Goal: Transaction & Acquisition: Purchase product/service

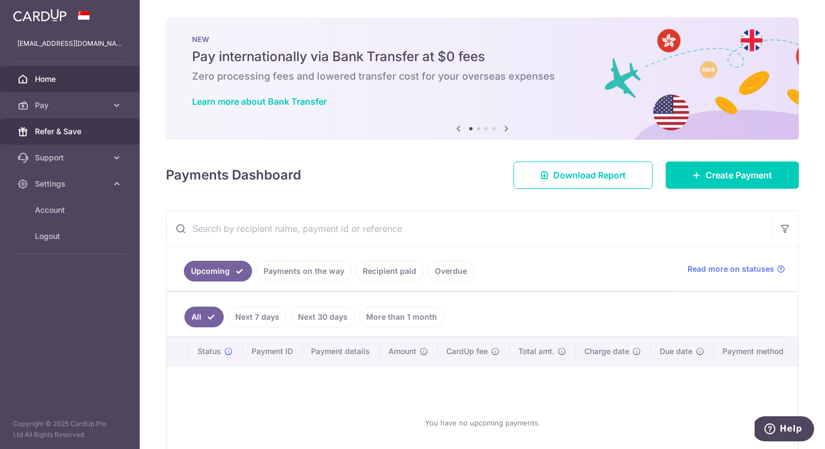
click at [89, 122] on link "Refer & Save" at bounding box center [70, 131] width 140 height 26
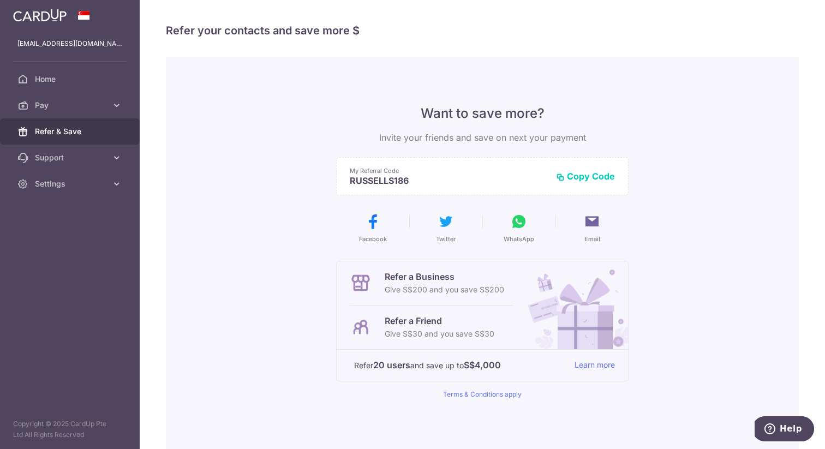
click at [508, 216] on button "WhatsApp" at bounding box center [519, 228] width 64 height 31
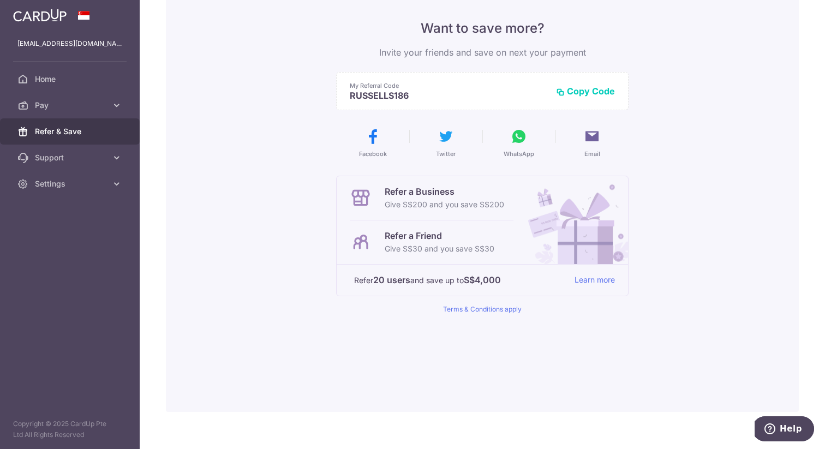
scroll to position [99, 0]
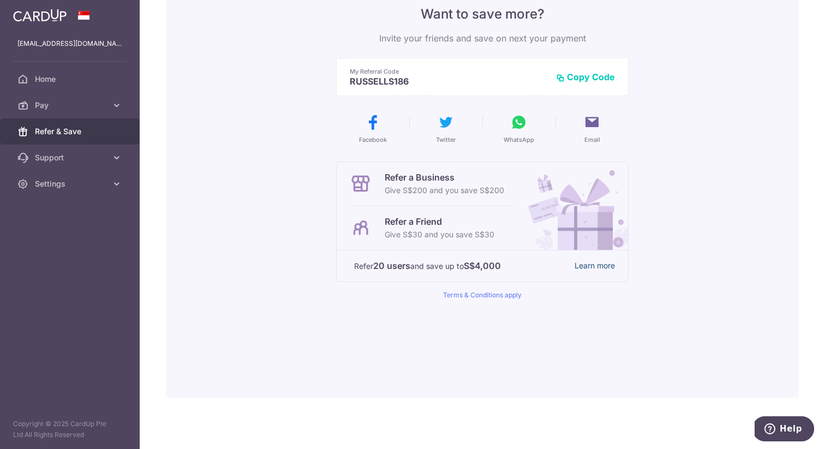
click at [589, 270] on link "Learn more" at bounding box center [595, 266] width 40 height 14
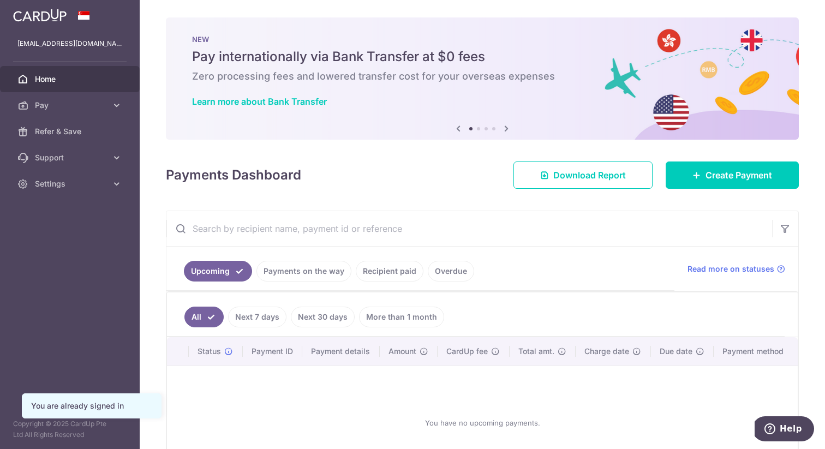
scroll to position [84, 0]
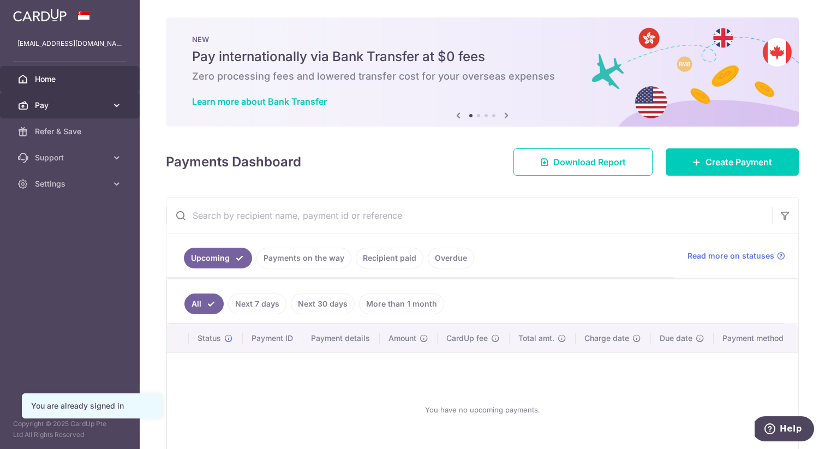
click at [50, 103] on span "Pay" at bounding box center [71, 105] width 72 height 11
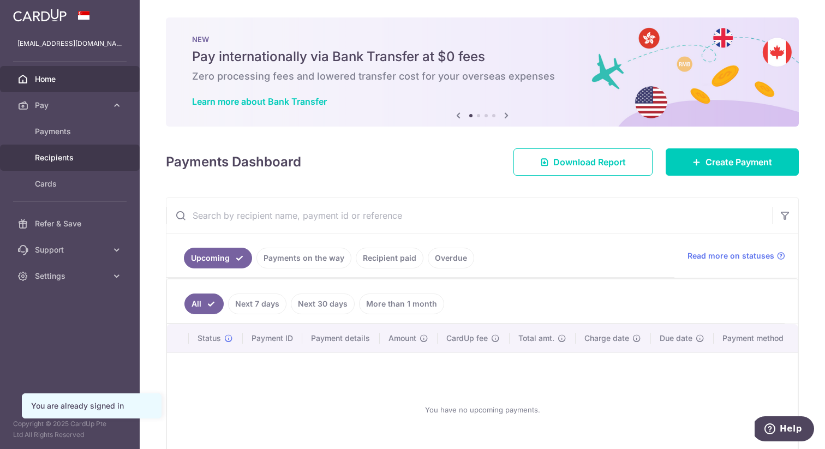
click at [62, 151] on link "Recipients" at bounding box center [70, 158] width 140 height 26
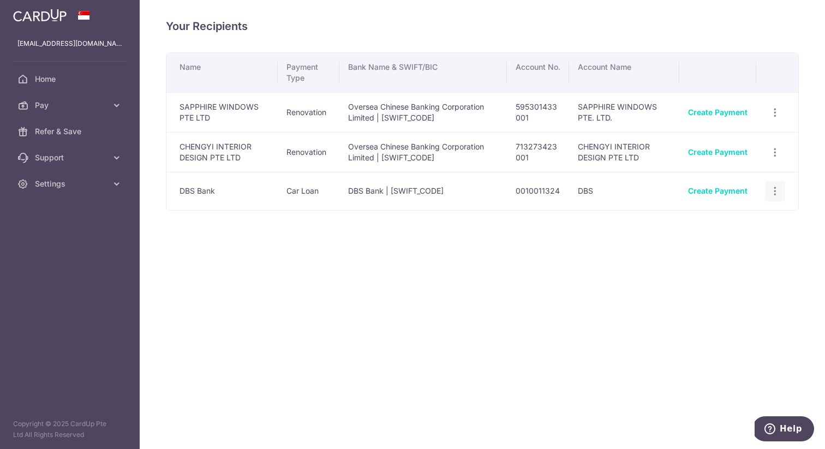
click at [768, 187] on div "View/Edit Linked Payments" at bounding box center [775, 191] width 20 height 20
click at [774, 189] on icon "button" at bounding box center [774, 191] width 11 height 11
click at [743, 223] on span "View/Edit" at bounding box center [739, 221] width 74 height 13
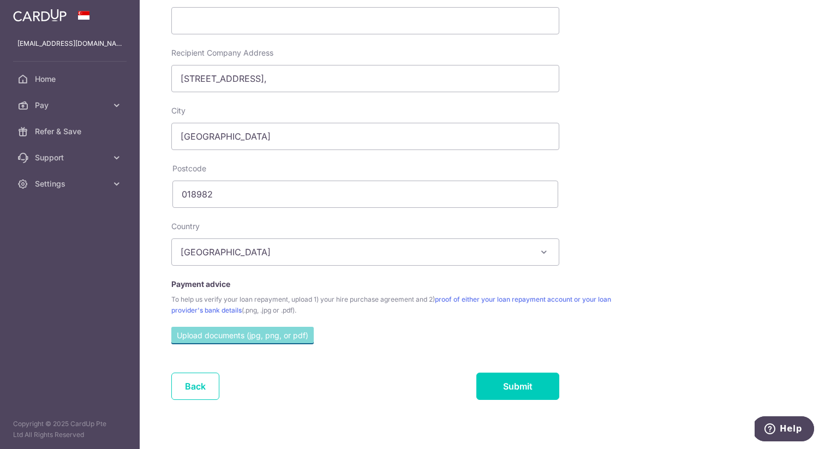
scroll to position [408, 0]
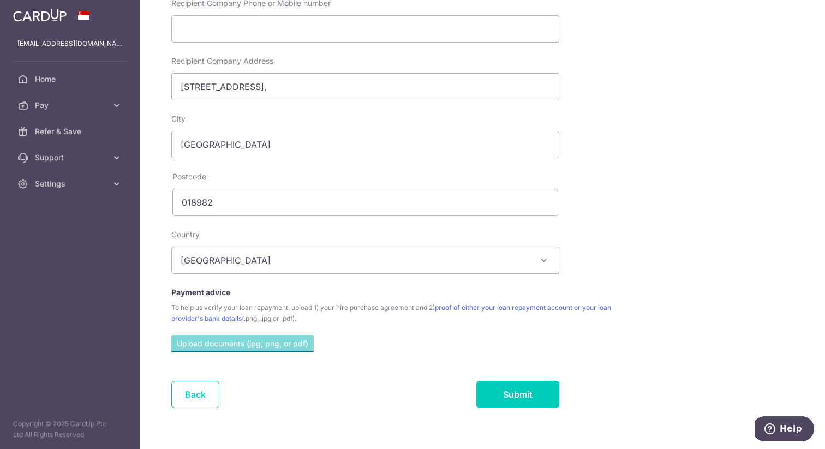
click at [177, 397] on link "Back" at bounding box center [195, 394] width 48 height 27
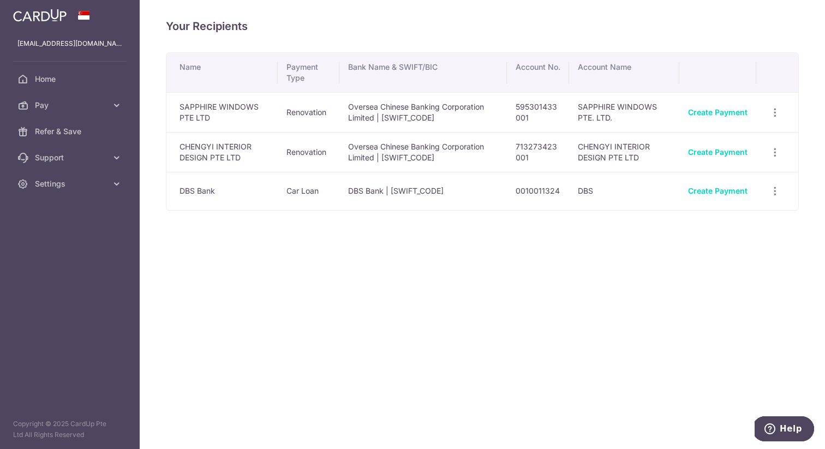
click at [724, 147] on div "Create Payment" at bounding box center [717, 152] width 59 height 11
click at [725, 155] on link "Create Payment" at bounding box center [717, 151] width 59 height 9
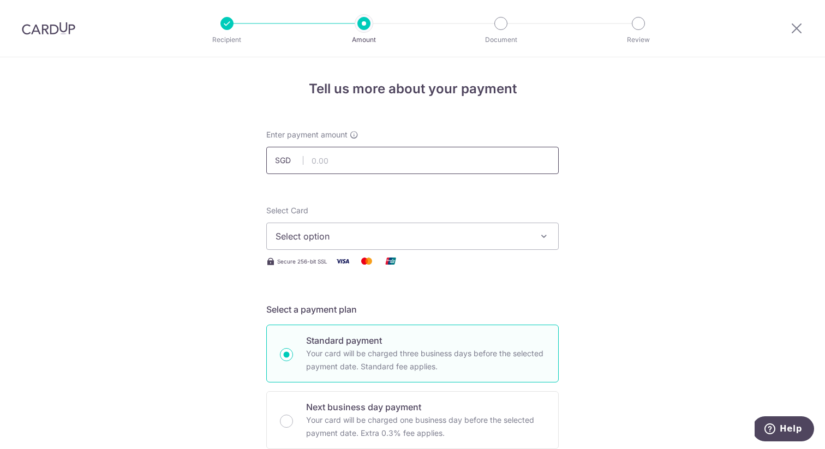
click at [463, 150] on input "text" at bounding box center [412, 160] width 293 height 27
click at [485, 250] on div "Select Card Select option Add credit card Your Cards **** 2409 **** 3537 Secure…" at bounding box center [412, 236] width 293 height 63
click at [487, 231] on span "Select option" at bounding box center [403, 236] width 254 height 13
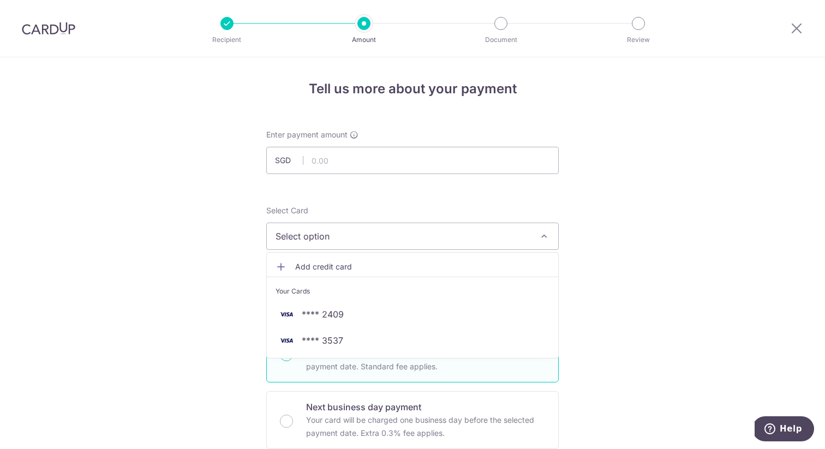
click at [463, 270] on span "Add credit card" at bounding box center [422, 266] width 254 height 11
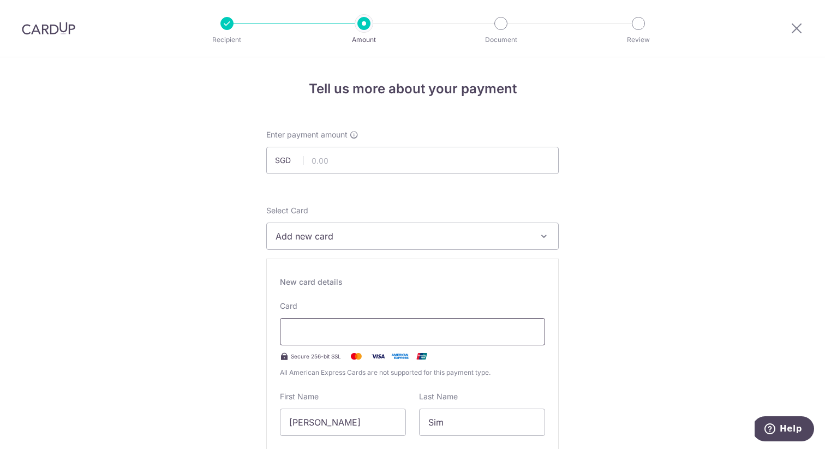
click at [368, 322] on div at bounding box center [412, 331] width 265 height 27
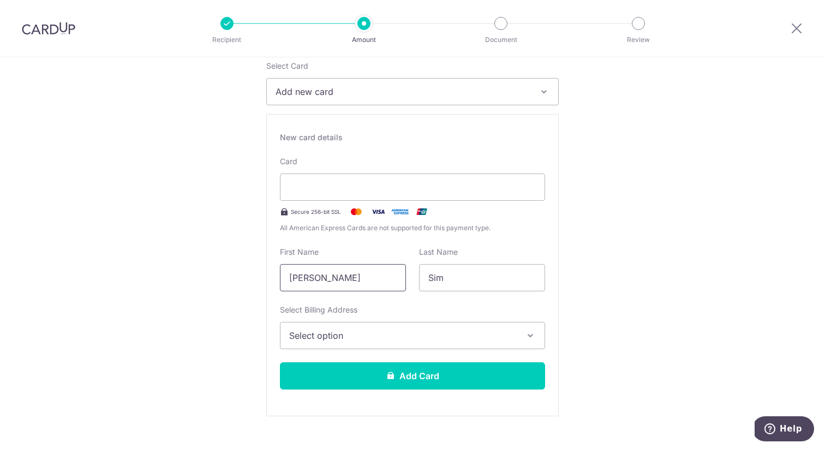
scroll to position [271, 0]
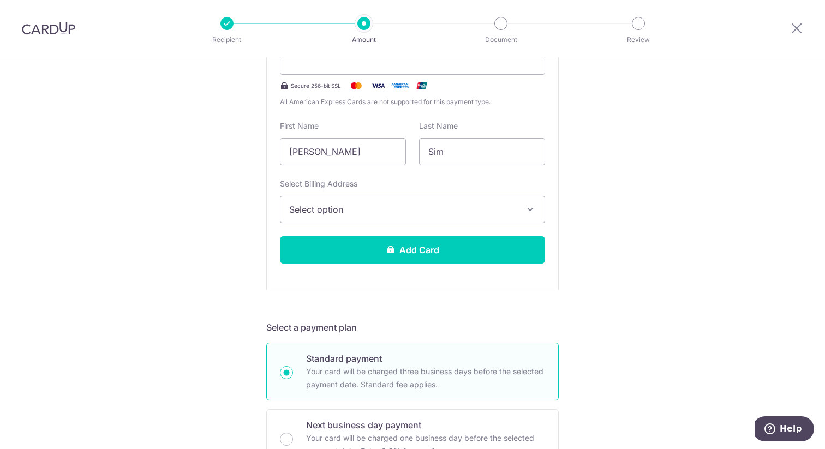
click at [364, 200] on button "Select option" at bounding box center [412, 209] width 265 height 27
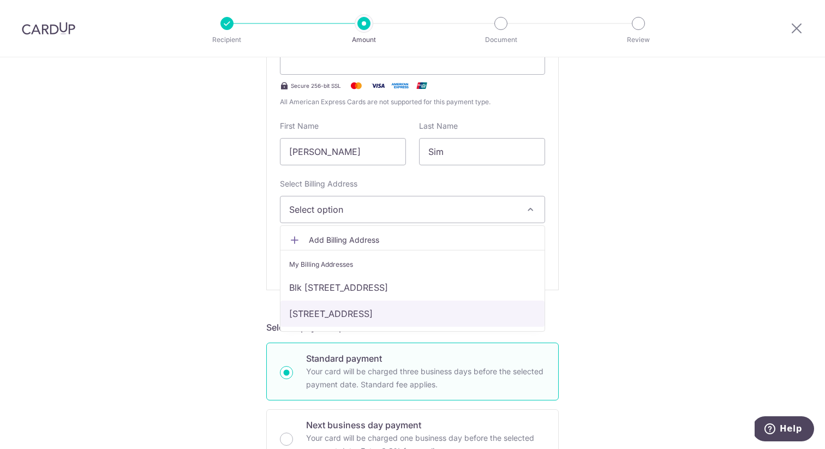
click at [403, 309] on link "29 Yishun Close 10-09, Singapore, Singapore, Singapore-769343" at bounding box center [413, 314] width 264 height 26
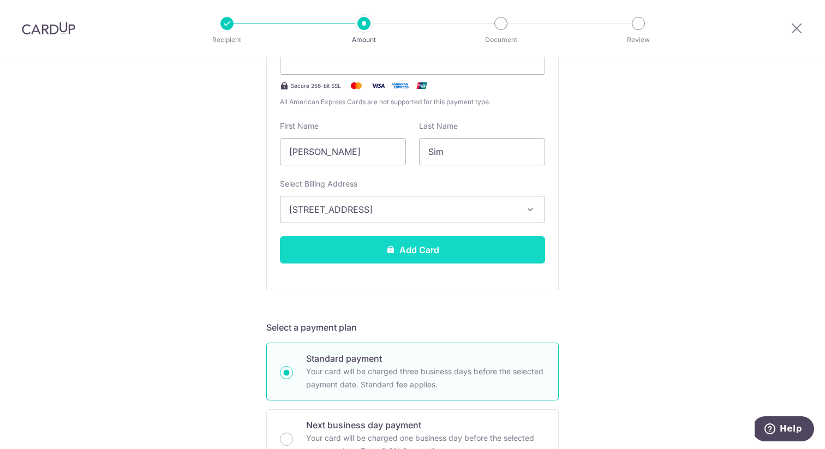
click at [415, 254] on button "Add Card" at bounding box center [412, 249] width 265 height 27
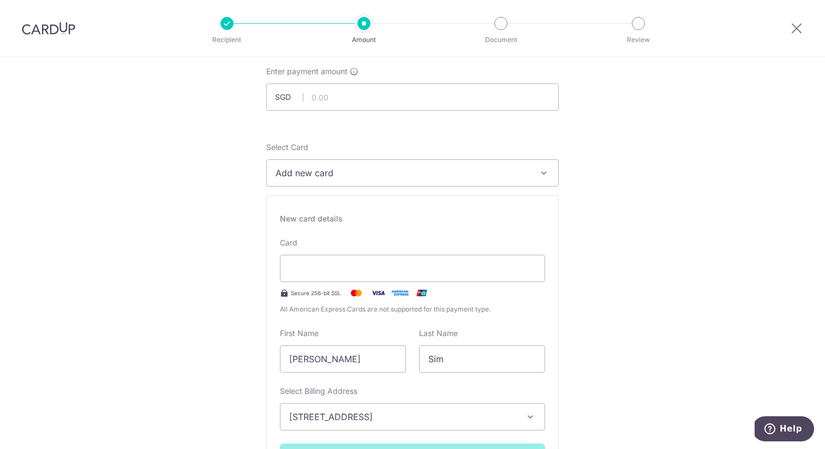
scroll to position [63, 0]
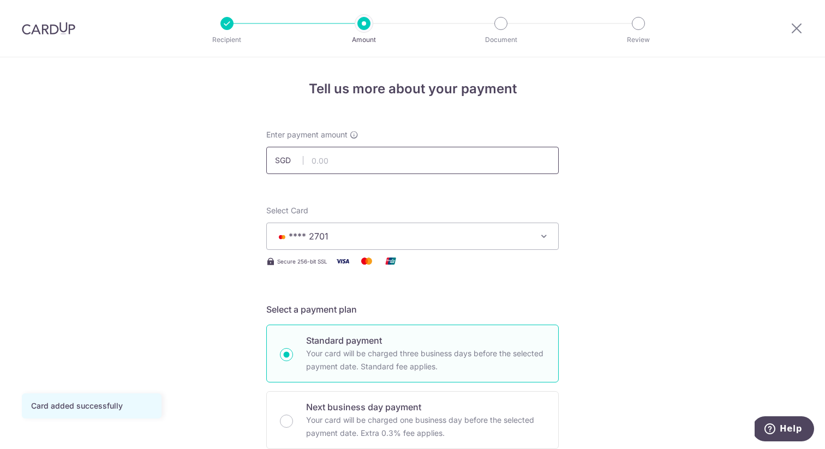
click at [459, 157] on input "text" at bounding box center [412, 160] width 293 height 27
drag, startPoint x: 394, startPoint y: 166, endPoint x: 388, endPoint y: 166, distance: 6.0
click at [388, 166] on input "text" at bounding box center [412, 160] width 293 height 27
type input "4,150.00"
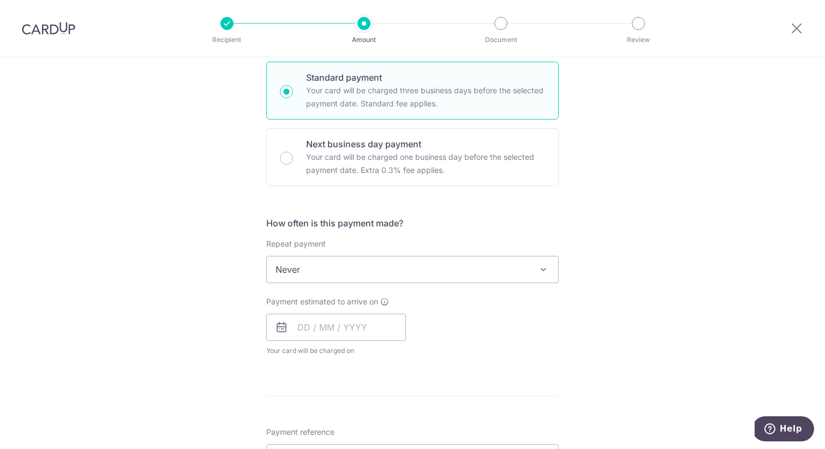
scroll to position [327, 0]
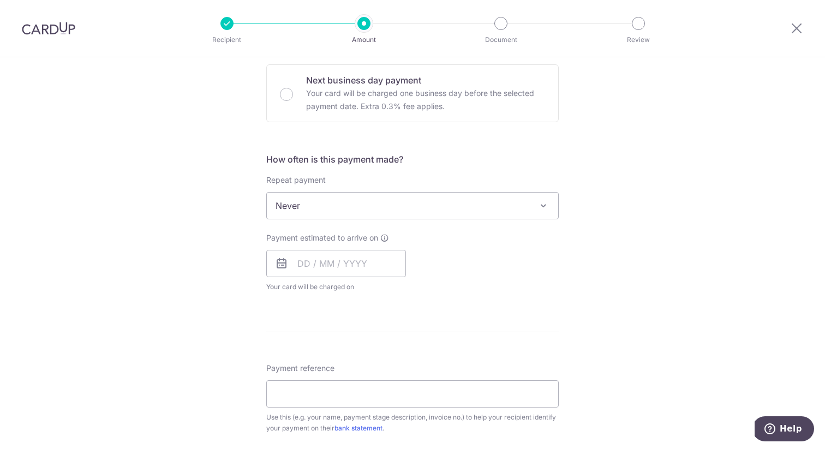
click at [542, 201] on span at bounding box center [543, 205] width 13 height 13
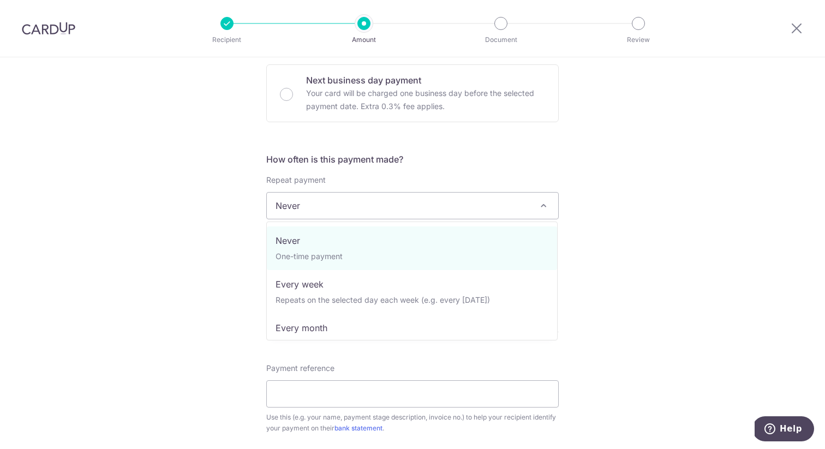
click at [656, 195] on div "Tell us more about your payment Enter payment amount SGD 4,150.00 4150.00 Card …" at bounding box center [412, 260] width 825 height 1060
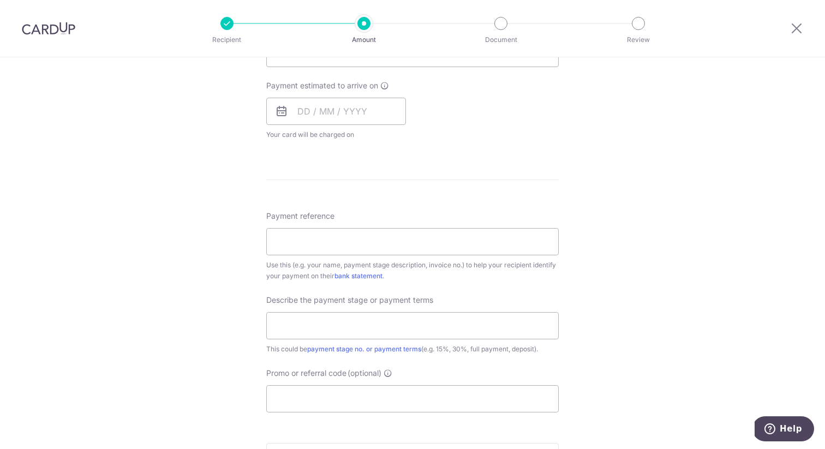
scroll to position [488, 0]
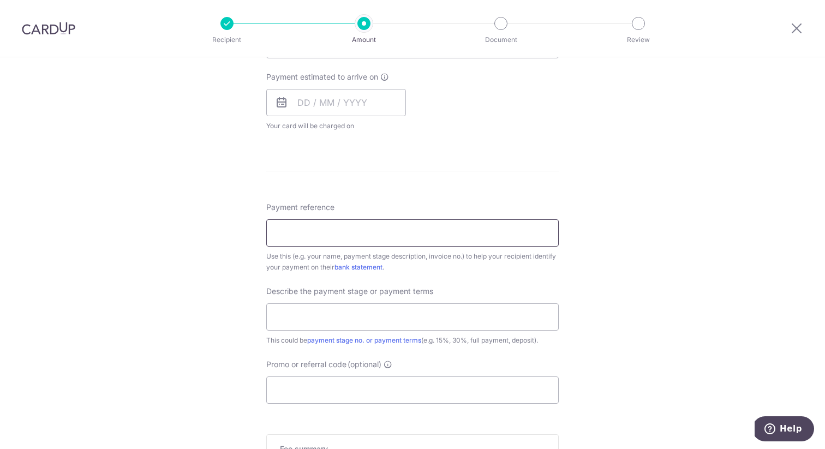
click at [502, 229] on input "Payment reference" at bounding box center [412, 232] width 293 height 27
type input "[PERSON_NAME] and [PERSON_NAME]"
click at [356, 321] on input "text" at bounding box center [412, 316] width 293 height 27
click at [357, 322] on input "text" at bounding box center [412, 316] width 293 height 27
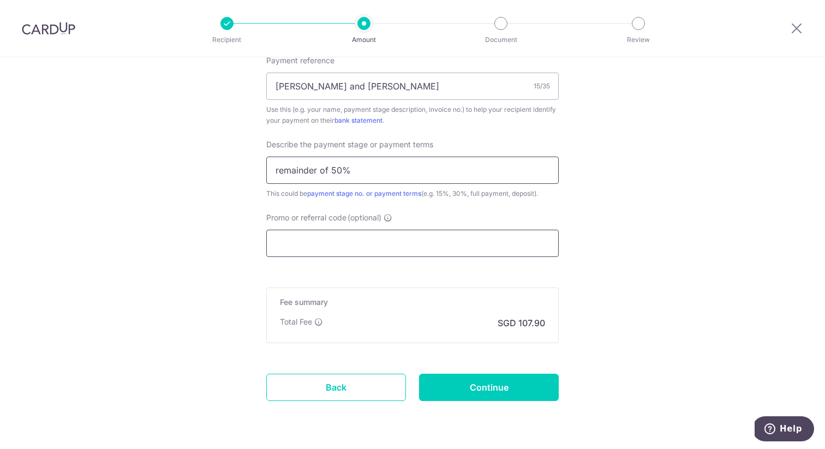
scroll to position [647, 0]
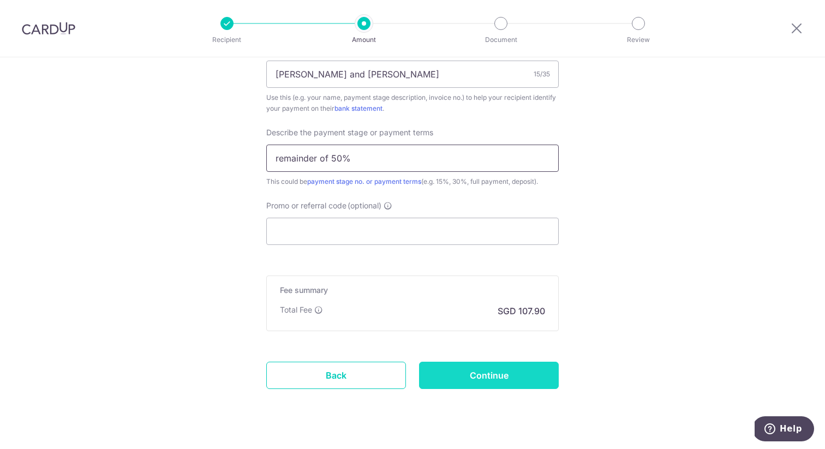
type input "remainder of 50%"
click at [488, 379] on input "Continue" at bounding box center [489, 375] width 140 height 27
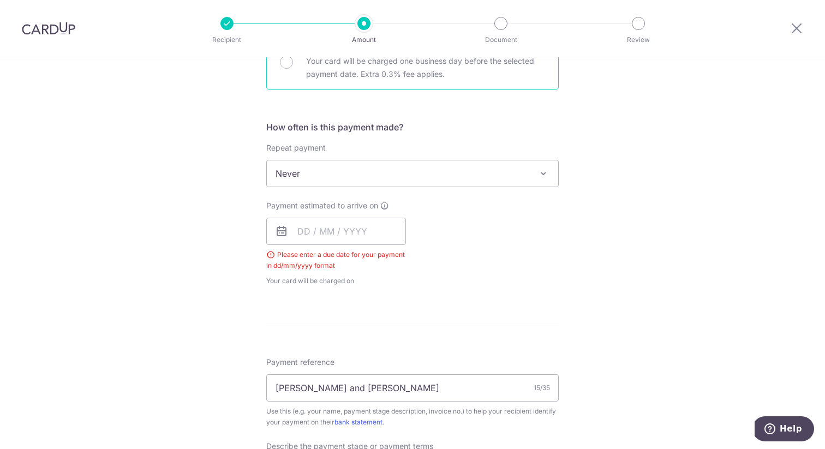
scroll to position [408, 0]
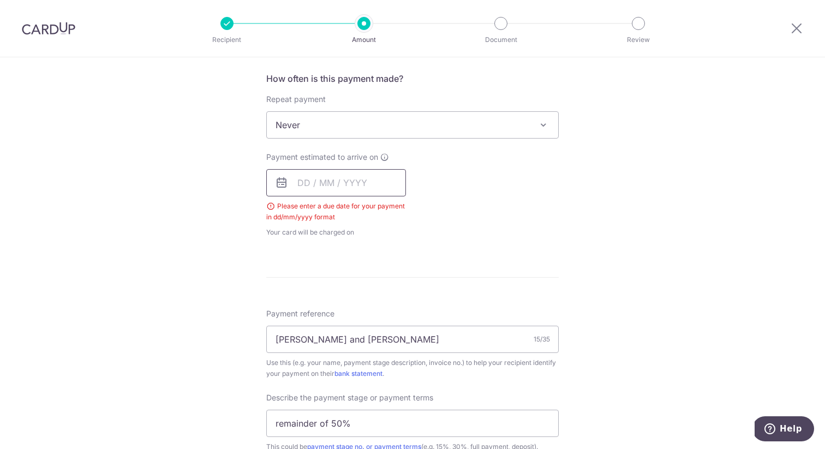
click at [382, 189] on input "text" at bounding box center [336, 182] width 140 height 27
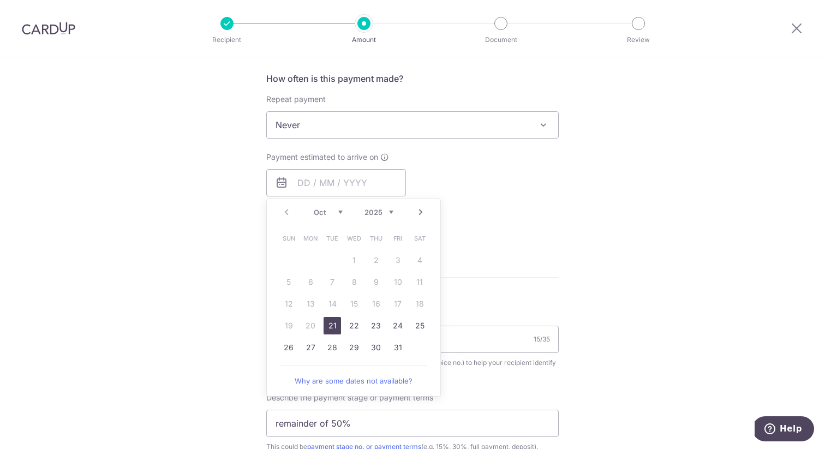
click at [334, 326] on link "21" at bounding box center [332, 325] width 17 height 17
type input "[DATE]"
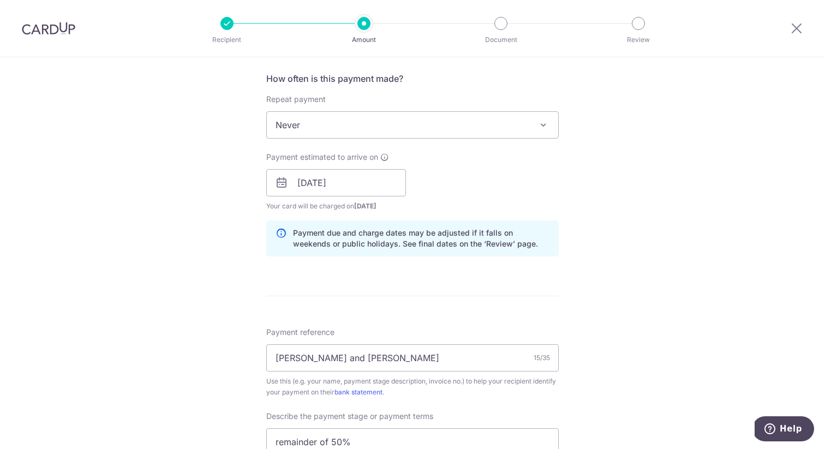
click at [492, 270] on form "Enter payment amount SGD 4,150.00 4150.00 Select Card **** 2701 Add credit card…" at bounding box center [412, 213] width 293 height 982
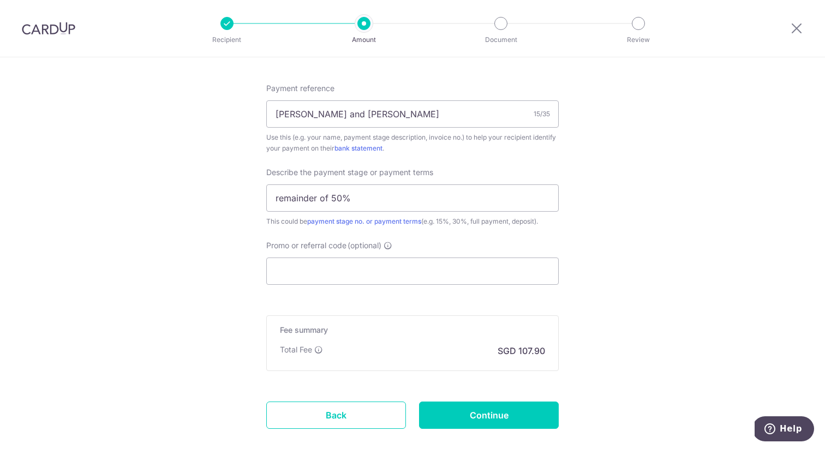
scroll to position [713, 0]
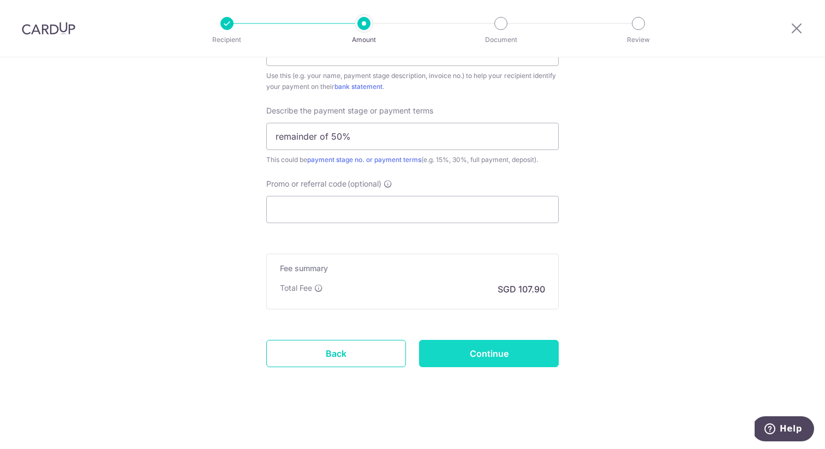
click at [509, 366] on input "Continue" at bounding box center [489, 353] width 140 height 27
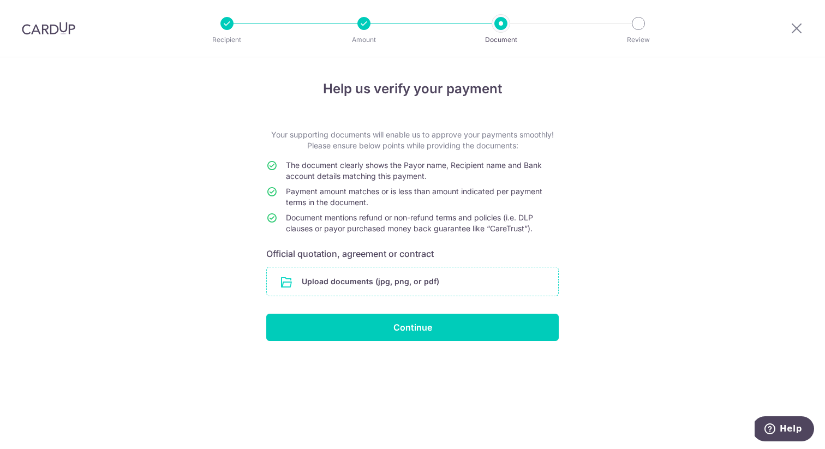
click at [413, 270] on input "file" at bounding box center [412, 281] width 291 height 28
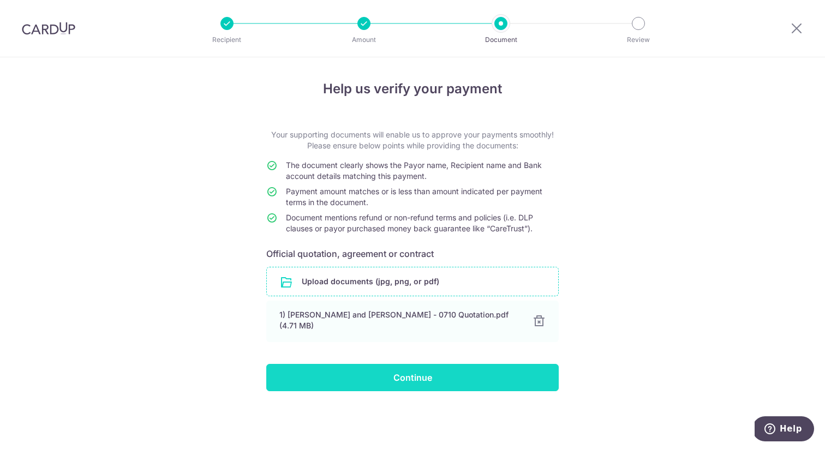
click at [393, 375] on input "Continue" at bounding box center [412, 377] width 293 height 27
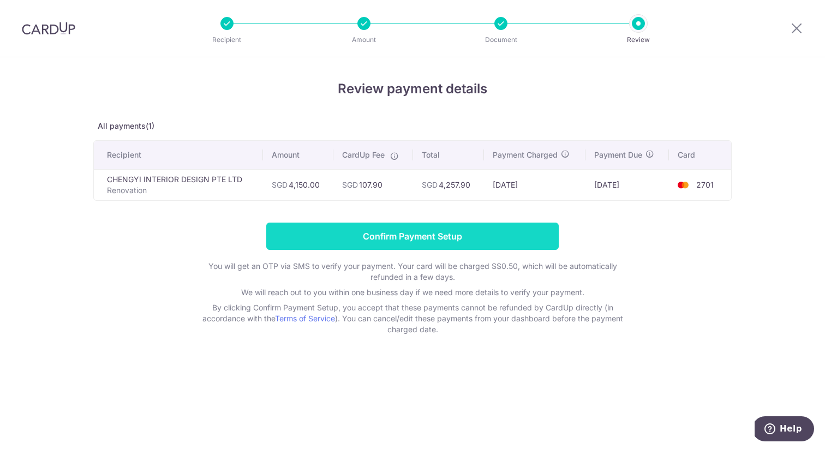
click at [523, 247] on input "Confirm Payment Setup" at bounding box center [412, 236] width 293 height 27
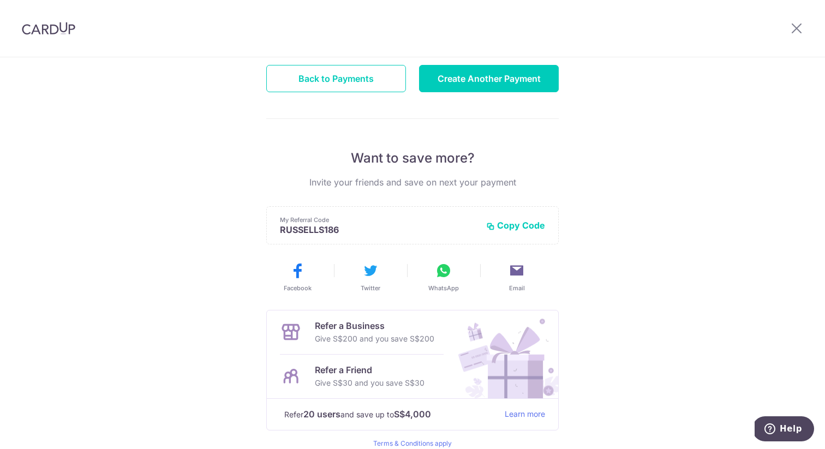
scroll to position [191, 0]
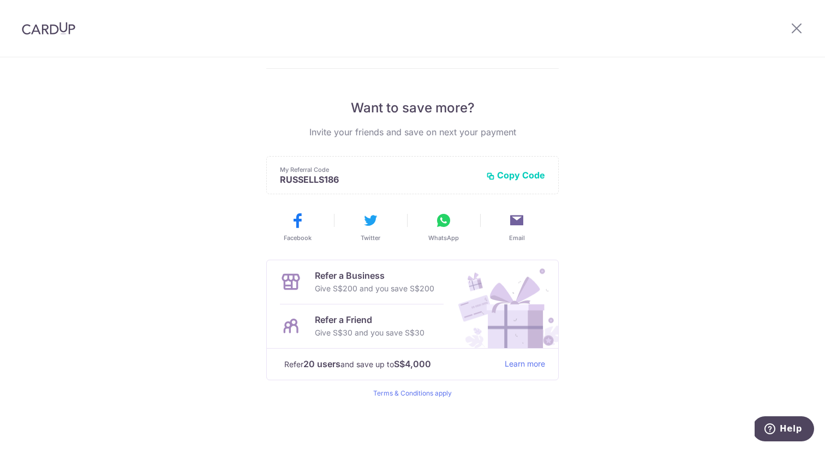
click at [786, 28] on div at bounding box center [796, 28] width 57 height 57
click at [795, 28] on icon at bounding box center [796, 28] width 13 height 14
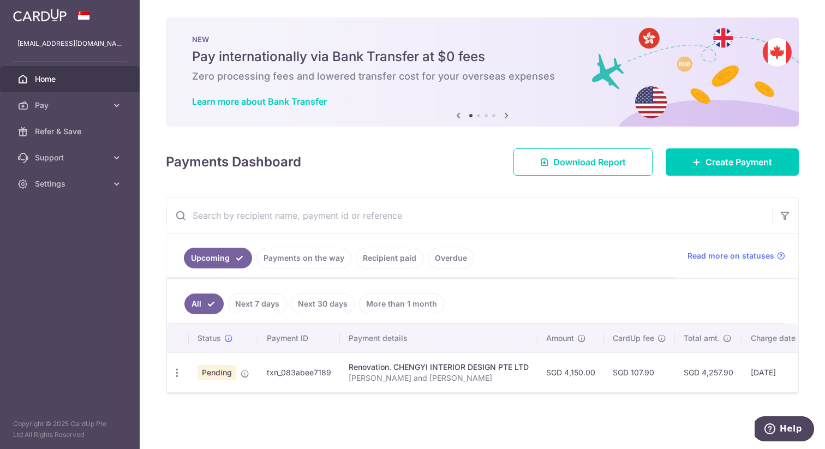
click at [268, 299] on link "Next 7 days" at bounding box center [257, 304] width 58 height 21
click at [299, 310] on link "Next 30 days" at bounding box center [323, 304] width 64 height 21
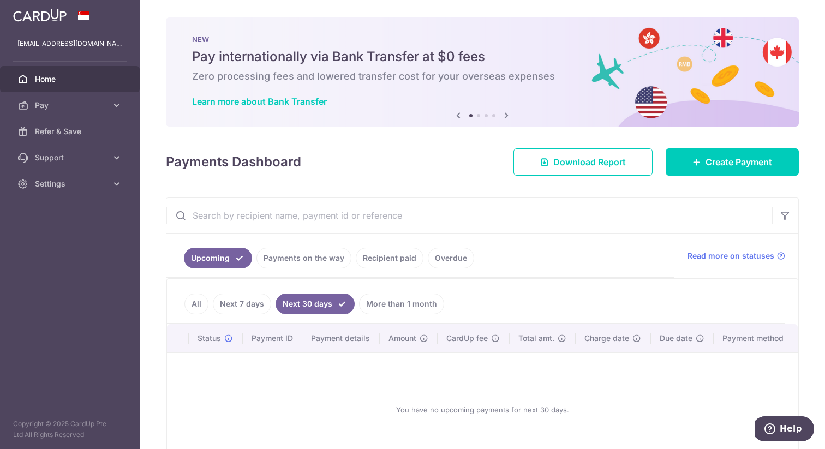
click at [378, 311] on link "More than 1 month" at bounding box center [401, 304] width 85 height 21
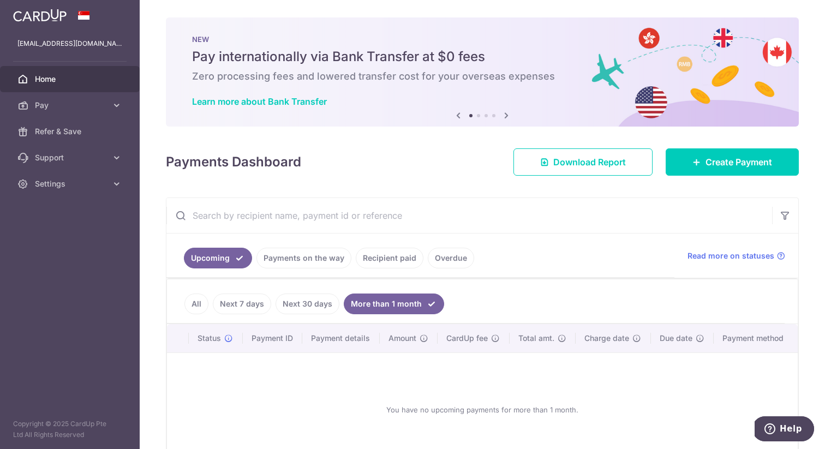
click at [323, 250] on link "Payments on the way" at bounding box center [303, 258] width 95 height 21
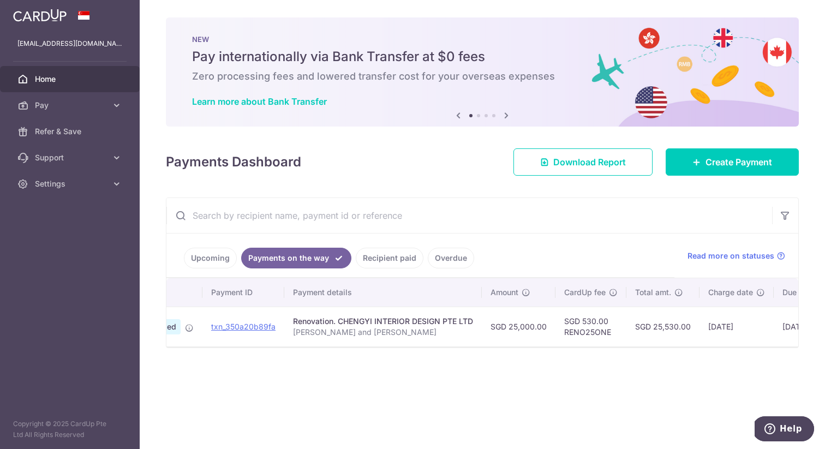
scroll to position [0, 203]
